Goal: Find specific page/section: Find specific page/section

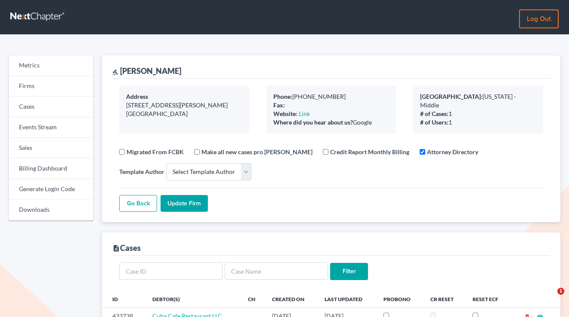
select select
click at [31, 89] on link "Firms" at bounding box center [51, 86] width 85 height 21
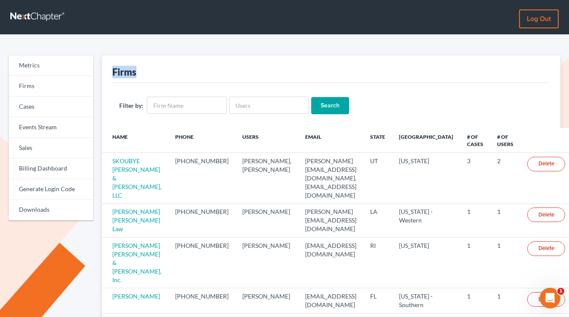
drag, startPoint x: 143, startPoint y: 76, endPoint x: 109, endPoint y: 71, distance: 34.3
click at [109, 71] on div "Firms Filter by: Search Name Phone Users Email State Primary District # of Case…" at bounding box center [331, 287] width 458 height 464
drag, startPoint x: 150, startPoint y: 74, endPoint x: 100, endPoint y: 72, distance: 50.4
click at [100, 72] on div "Firms Filter by: Search Name Phone Users Email State Primary District # of Case…" at bounding box center [331, 287] width 467 height 464
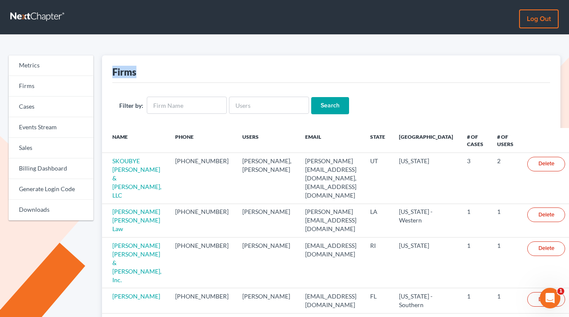
click at [100, 72] on div "Firms Filter by: Search Name Phone Users Email State Primary District # of Case…" at bounding box center [331, 287] width 467 height 464
click at [40, 83] on link "Firms" at bounding box center [51, 86] width 85 height 21
click at [48, 147] on link "Sales" at bounding box center [51, 148] width 85 height 21
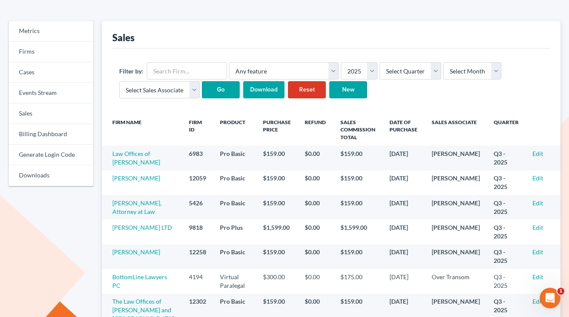
scroll to position [34, 0]
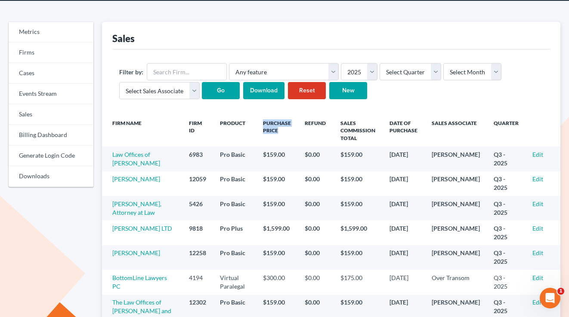
drag, startPoint x: 283, startPoint y: 134, endPoint x: 259, endPoint y: 126, distance: 24.5
click at [259, 126] on th "Purchase Price" at bounding box center [277, 131] width 42 height 32
drag, startPoint x: 242, startPoint y: 123, endPoint x: 128, endPoint y: 113, distance: 114.5
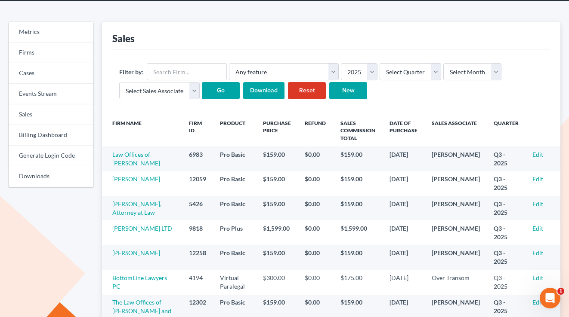
click at [128, 113] on div "Filter by: Any feature Additional User Chapter13 Plan Client Portal Doc Creator…" at bounding box center [330, 81] width 437 height 65
click at [42, 52] on link "Firms" at bounding box center [51, 53] width 85 height 21
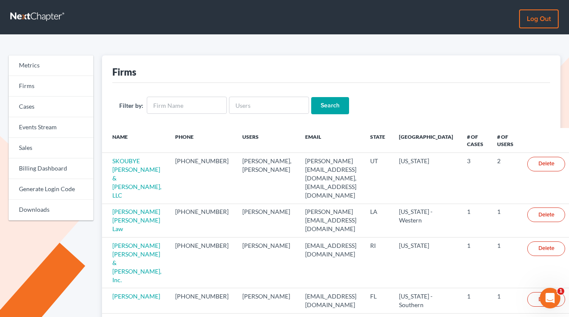
scroll to position [1, 0]
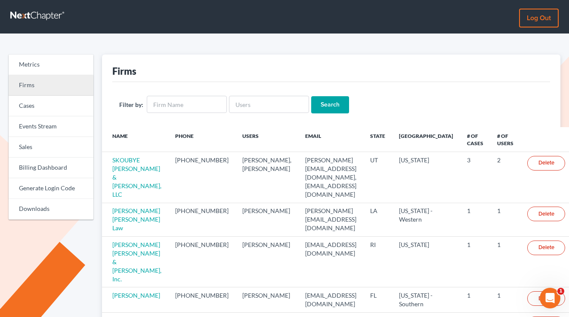
click at [44, 86] on link "Firms" at bounding box center [51, 85] width 85 height 21
click at [197, 105] on input "text" at bounding box center [187, 104] width 80 height 17
paste input "Hurtt & Johnson, LLC"
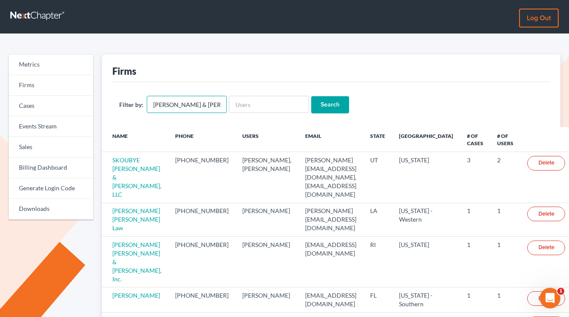
type input "Hurtt & Johnson, LLC"
click at [311, 96] on input "Search" at bounding box center [330, 104] width 38 height 17
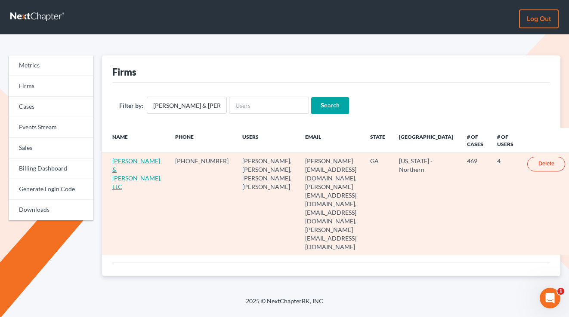
click at [125, 167] on link "[PERSON_NAME] & [PERSON_NAME], LLC" at bounding box center [136, 173] width 49 height 33
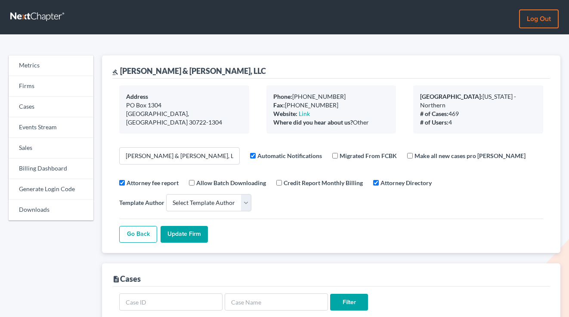
select select
click at [27, 174] on link "Billing Dashboard" at bounding box center [51, 169] width 85 height 21
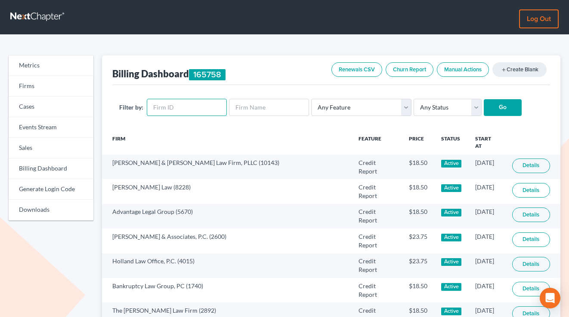
click at [179, 107] on input "text" at bounding box center [187, 107] width 80 height 17
paste input "10435"
type input "10435"
click at [483, 99] on input "Go" at bounding box center [502, 107] width 38 height 17
